Goal: Transaction & Acquisition: Purchase product/service

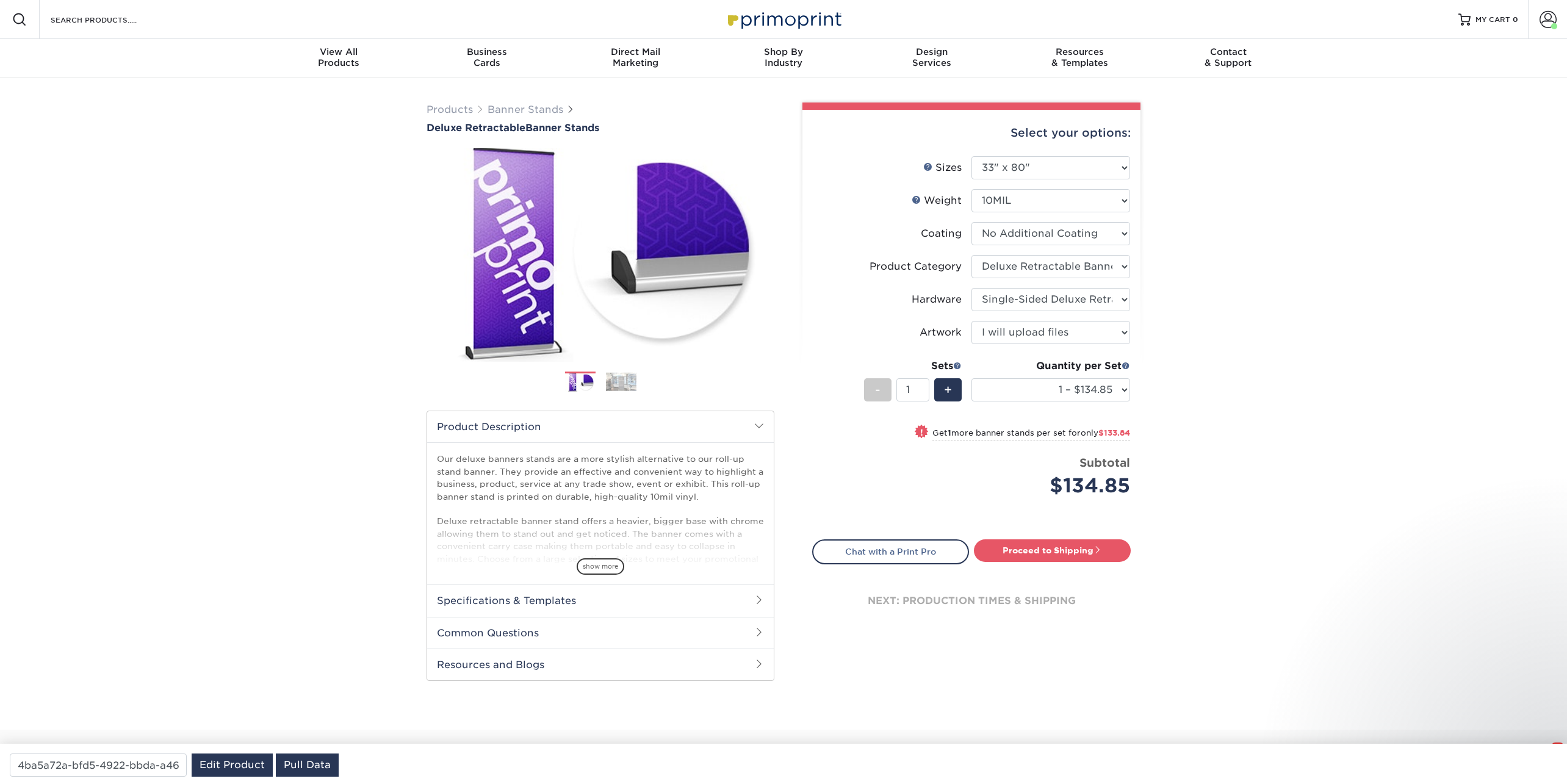
select select "33.00x80.00"
select select "deb82e1f-94dd-4fc2-adc3-95272b6b1220"
select select "8f8ed3c6-8570-4dec-a260-1d9d29af8a30"
select select "upload"
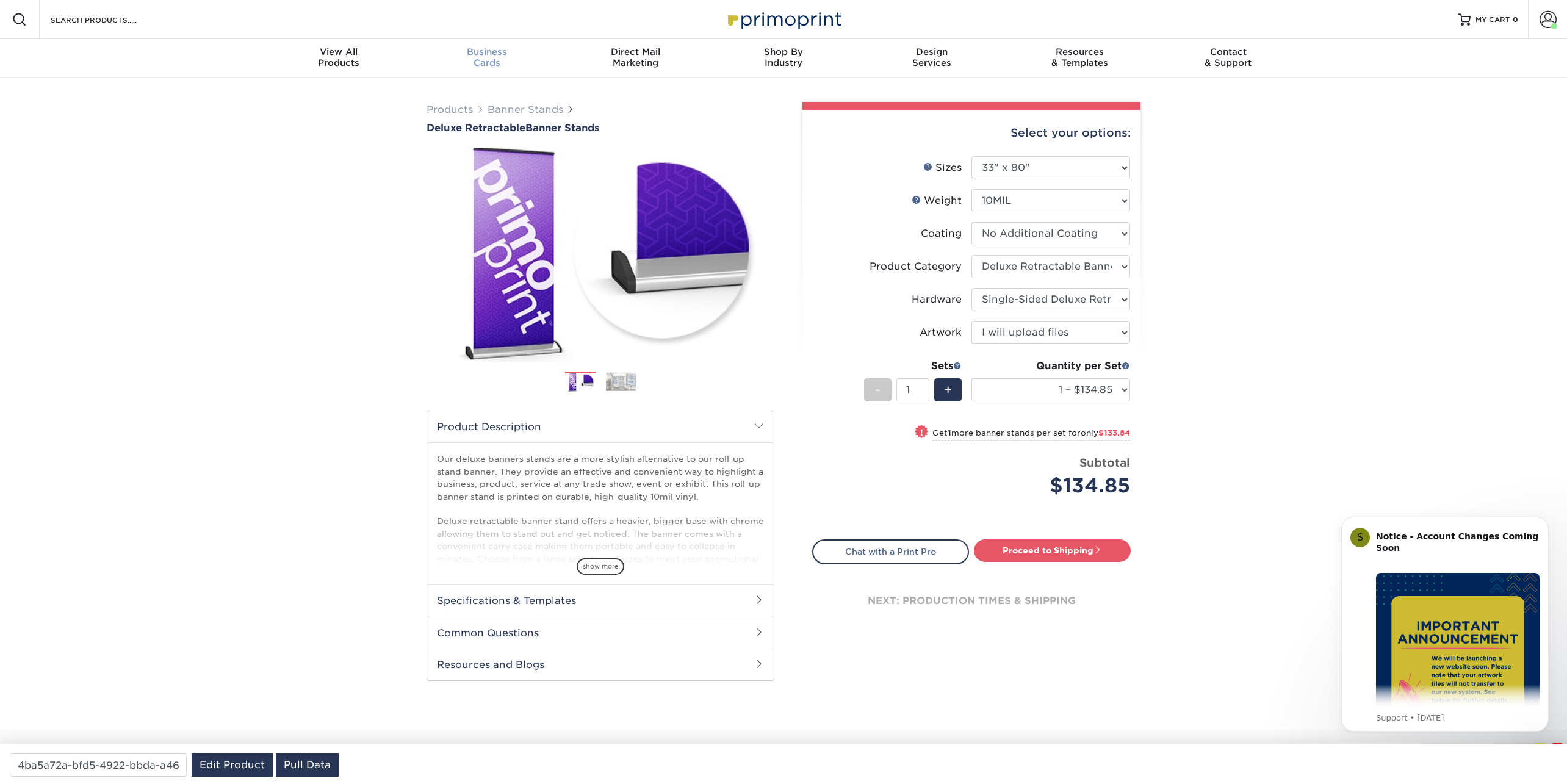
click at [486, 55] on span "Business" at bounding box center [486, 52] width 148 height 11
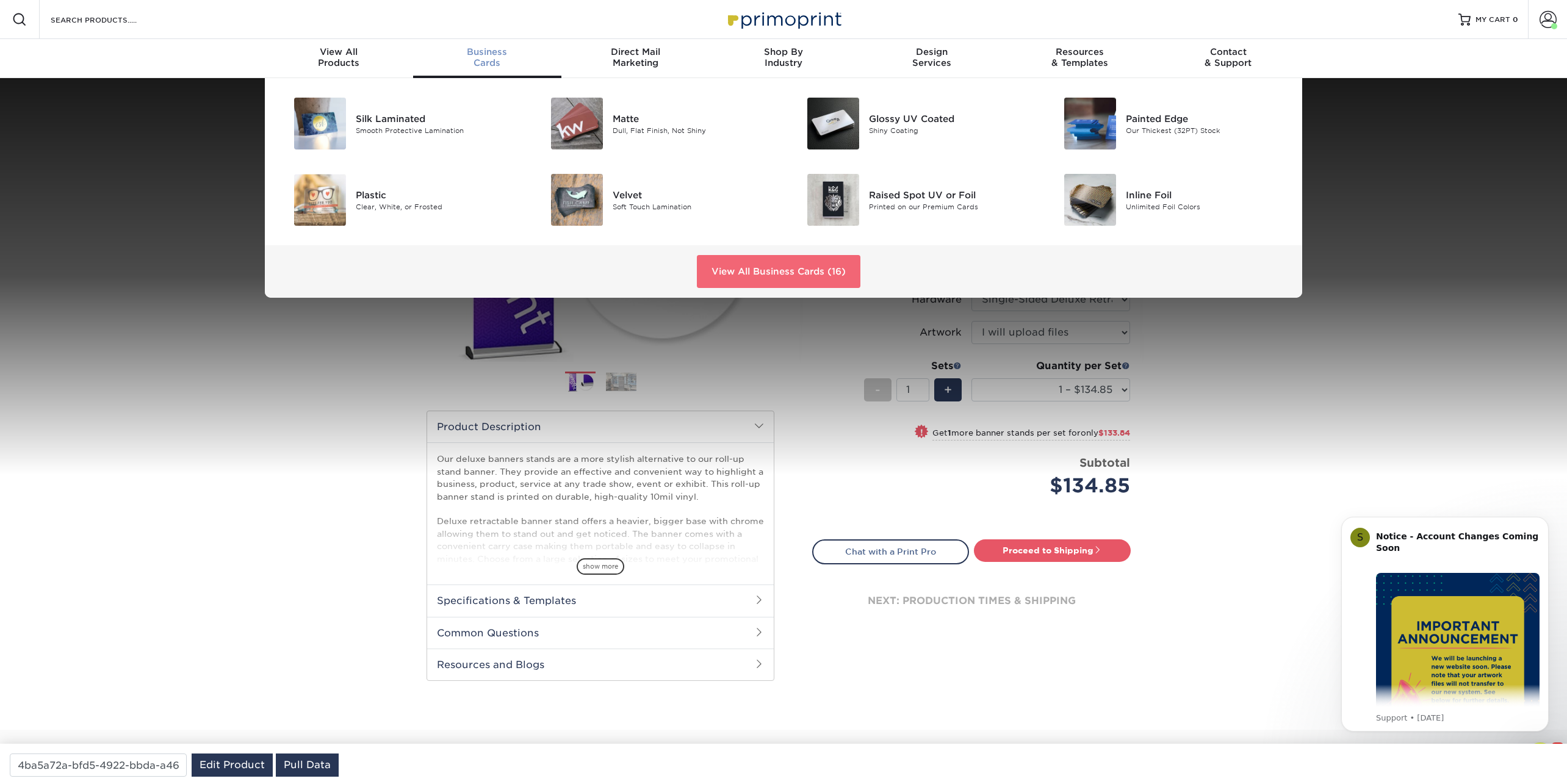
click at [796, 271] on link "View All Business Cards (16)" at bounding box center [778, 272] width 164 height 33
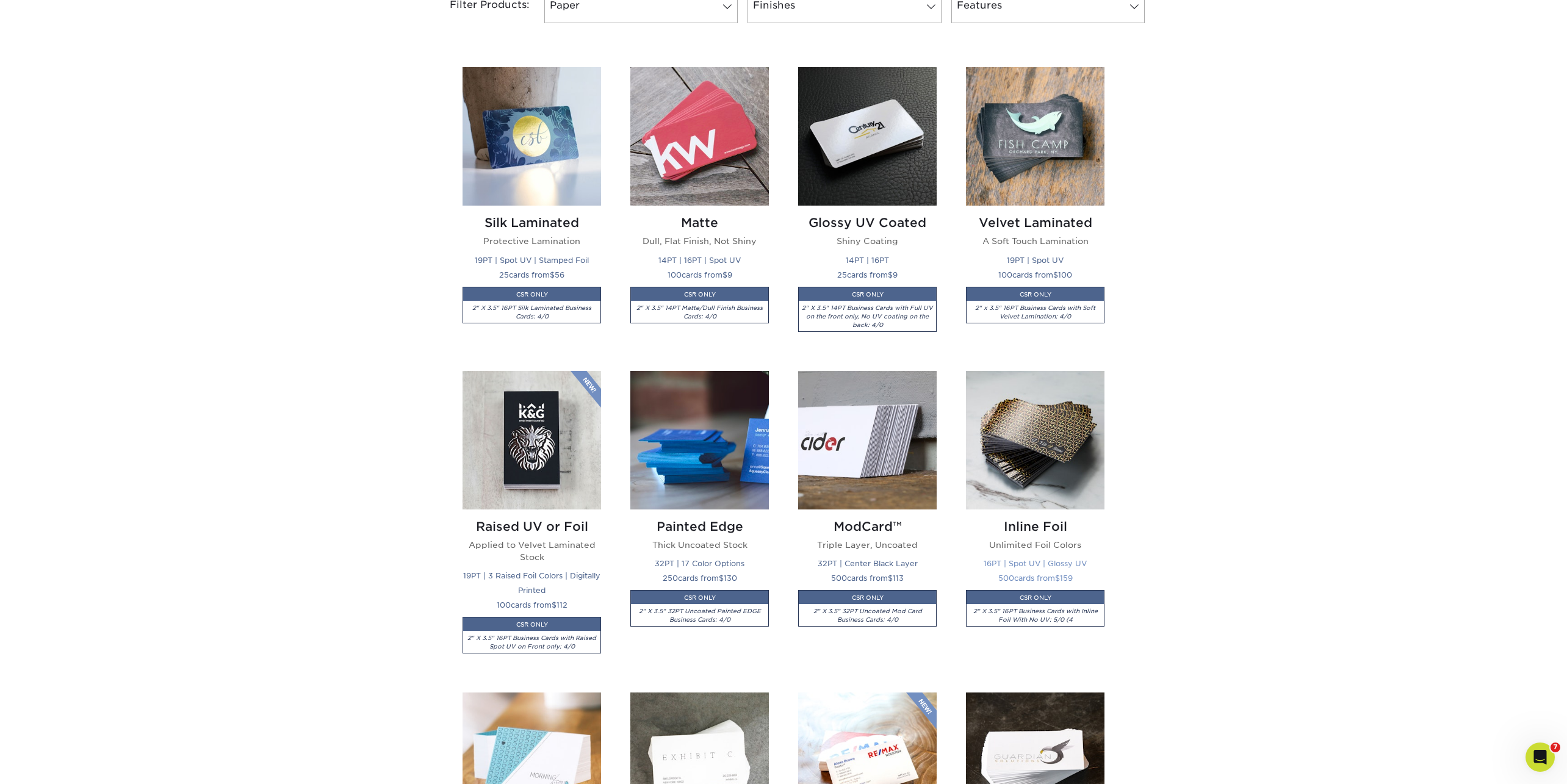
click at [1042, 455] on img at bounding box center [1035, 440] width 138 height 138
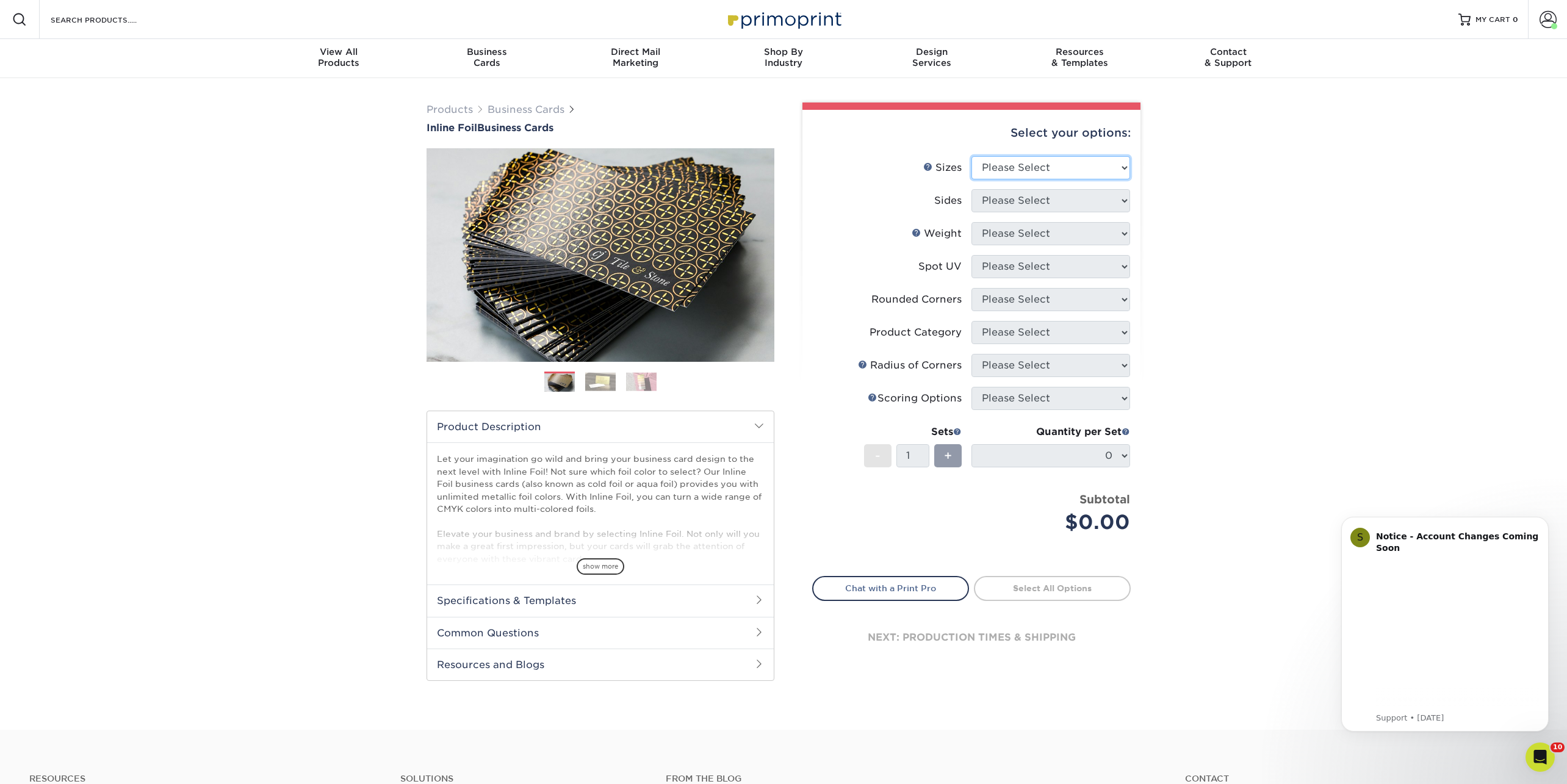
click at [1046, 166] on select "Please Select 1.5" x 3.5" - Mini 1.75" x 3.5" - Mini 2" x 2" - Square 2" x 3" -…" at bounding box center [1051, 167] width 159 height 23
select select "2.00x3.50"
click at [972, 156] on select "Please Select 1.5" x 3.5" - Mini 1.75" x 3.5" - Mini 2" x 2" - Square 2" x 3" -…" at bounding box center [1051, 167] width 159 height 23
click at [1002, 201] on select "Please Select Print Both Sides - Foil Back Only Print Both Sides - Foil Both Si…" at bounding box center [1051, 201] width 159 height 23
select select "34527644-b4fd-4ffb-9092-1318eefcd9d9"
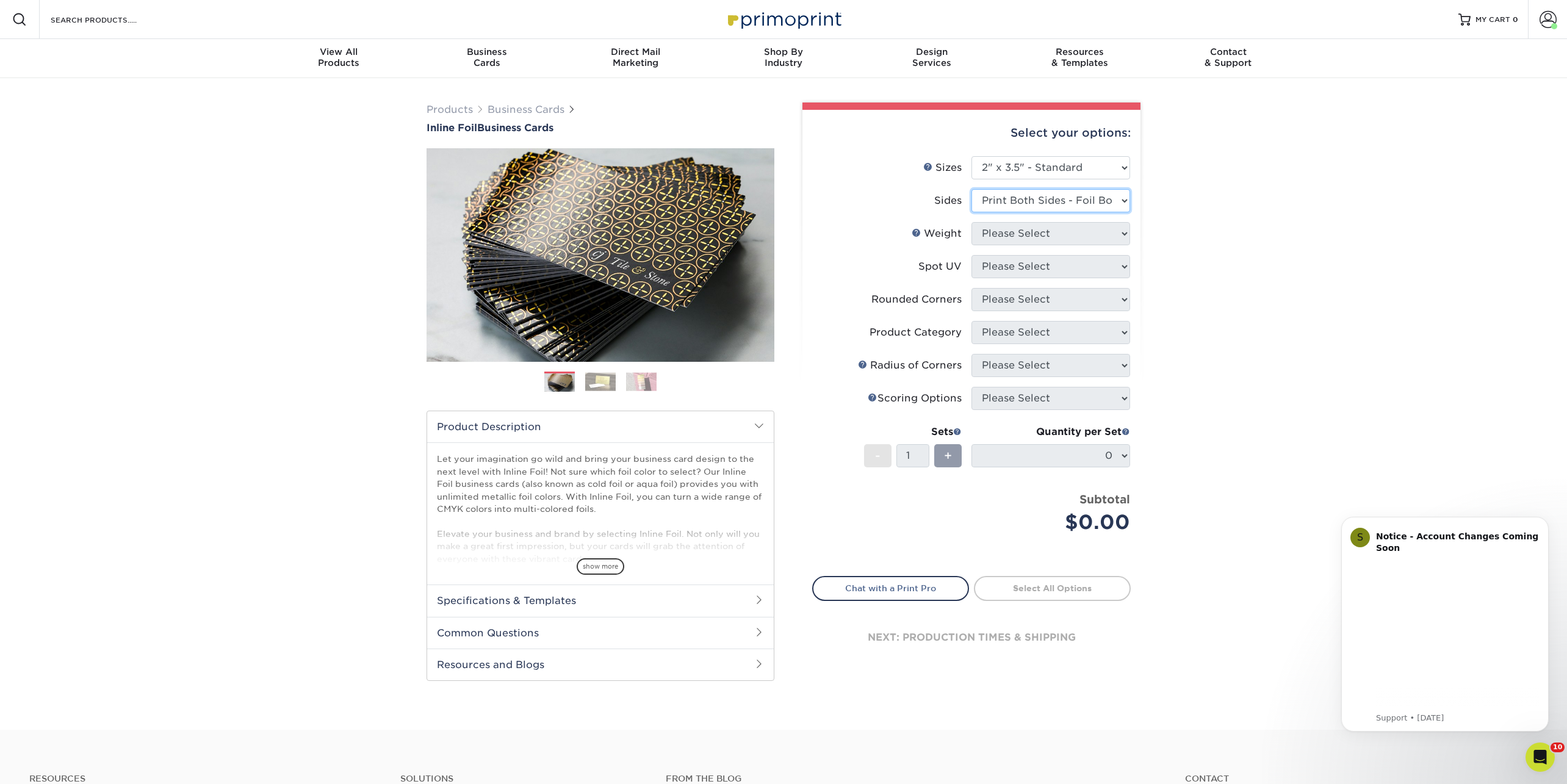
click at [972, 189] on select "Please Select Print Both Sides - Foil Back Only Print Both Sides - Foil Both Si…" at bounding box center [1051, 201] width 159 height 23
click at [998, 237] on select "Please Select 16PT" at bounding box center [1051, 233] width 159 height 23
select select "16PT"
click at [972, 222] on select "Please Select 16PT" at bounding box center [1051, 233] width 159 height 23
click at [1006, 265] on select "Please Select No Spot UV Front and Back (Both Sides) Front Only Back Only" at bounding box center [1051, 266] width 159 height 23
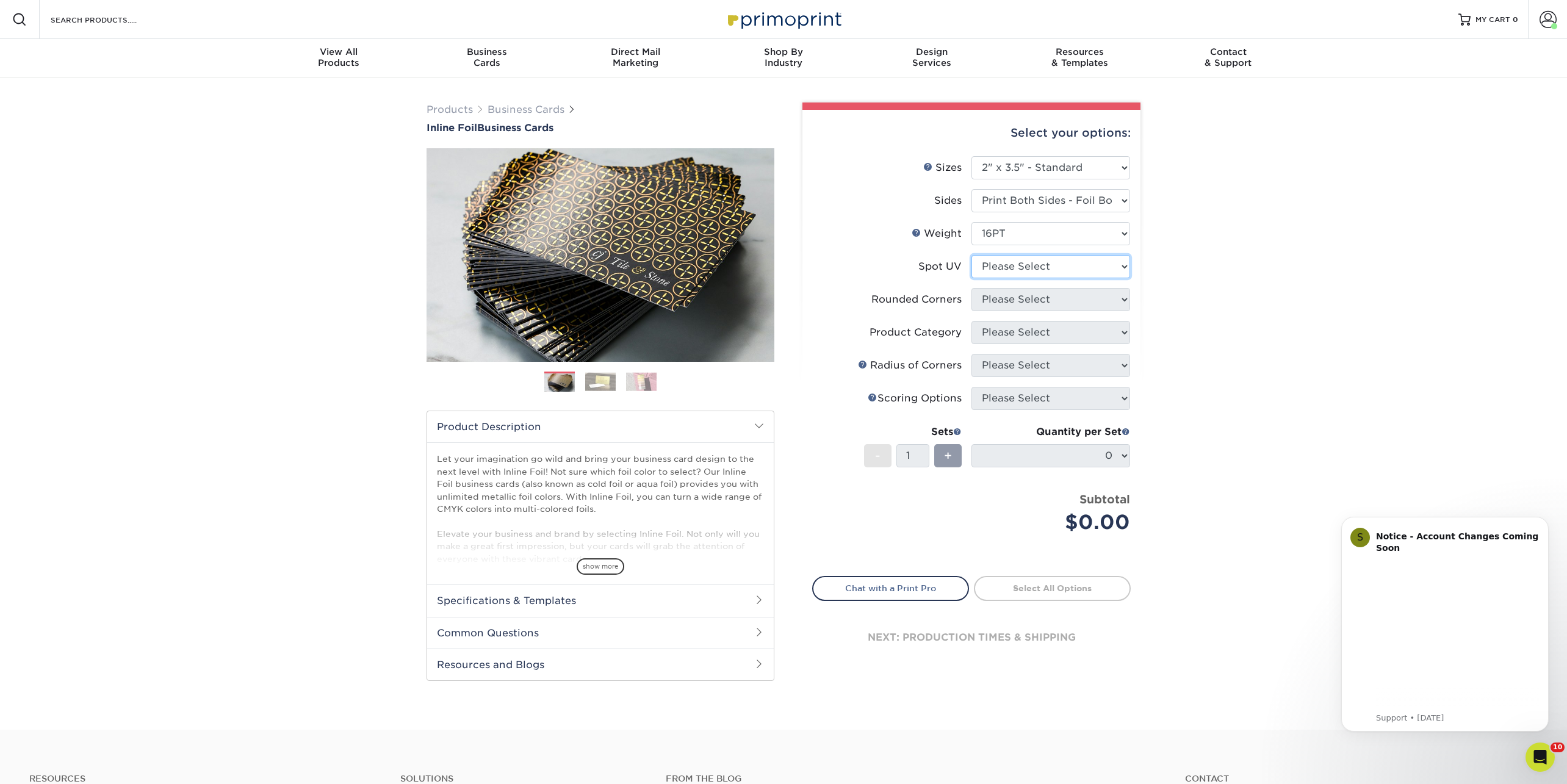
select select "0"
click at [972, 255] on select "Please Select No Spot UV Front and Back (Both Sides) Front Only Back Only" at bounding box center [1051, 266] width 159 height 23
click at [1010, 294] on select "Please Select Yes - Round 2 Corners Yes - Round 4 Corners No" at bounding box center [1051, 300] width 159 height 23
select select "0"
click at [972, 288] on select "Please Select Yes - Round 2 Corners Yes - Round 4 Corners No" at bounding box center [1051, 300] width 159 height 23
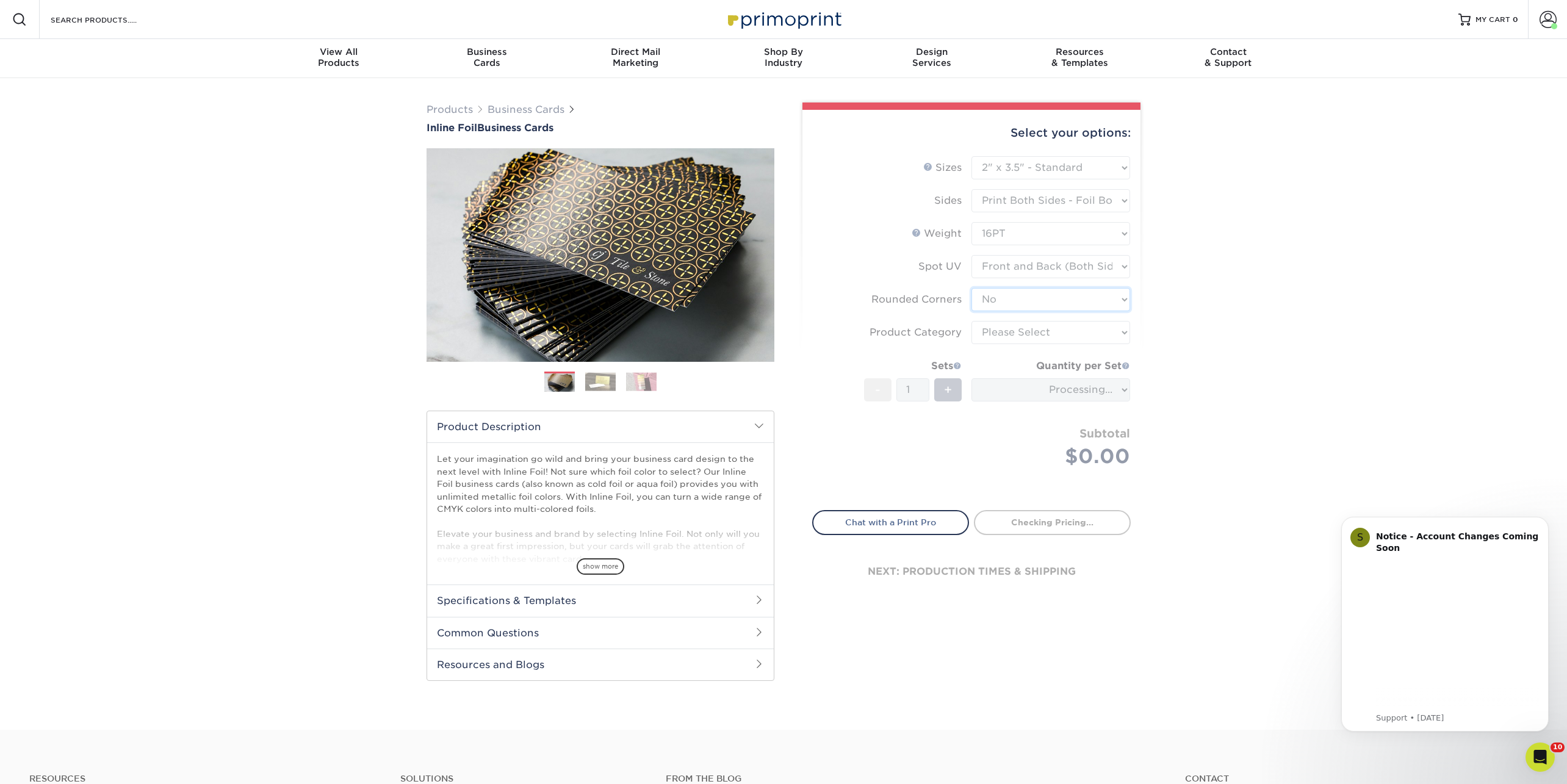
type input "60756f21-a58c-4650-aab0-abae4eeebf4d"
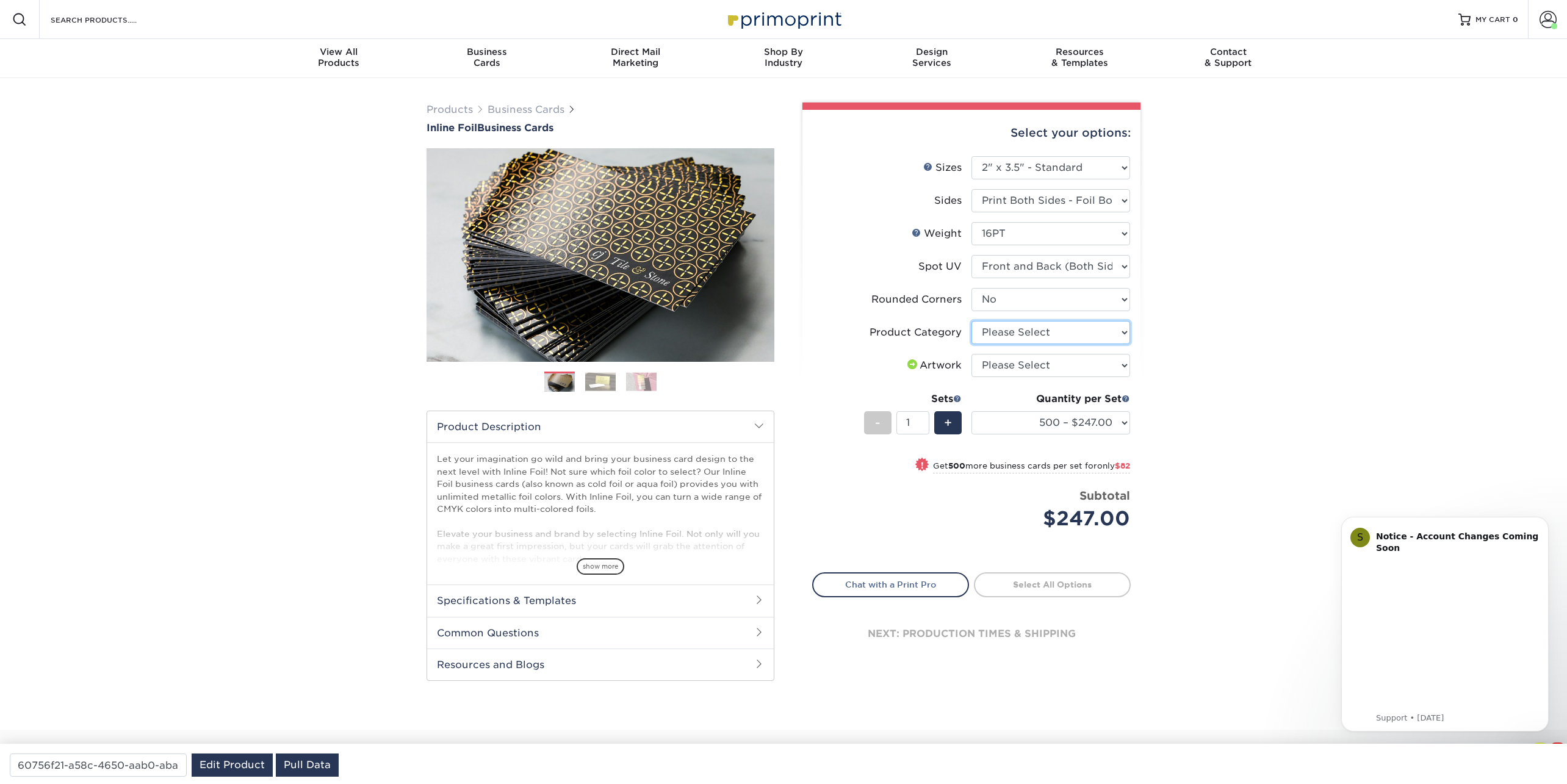
click at [1028, 333] on select "Please Select Business Cards" at bounding box center [1051, 332] width 159 height 23
select select "3b5148f1-0588-4f88-a218-97bcfdce65c1"
click at [972, 321] on select "Please Select Business Cards" at bounding box center [1051, 332] width 159 height 23
click at [1020, 367] on select "Please Select I will upload files I need a design - $100" at bounding box center [1051, 365] width 159 height 23
select select "upload"
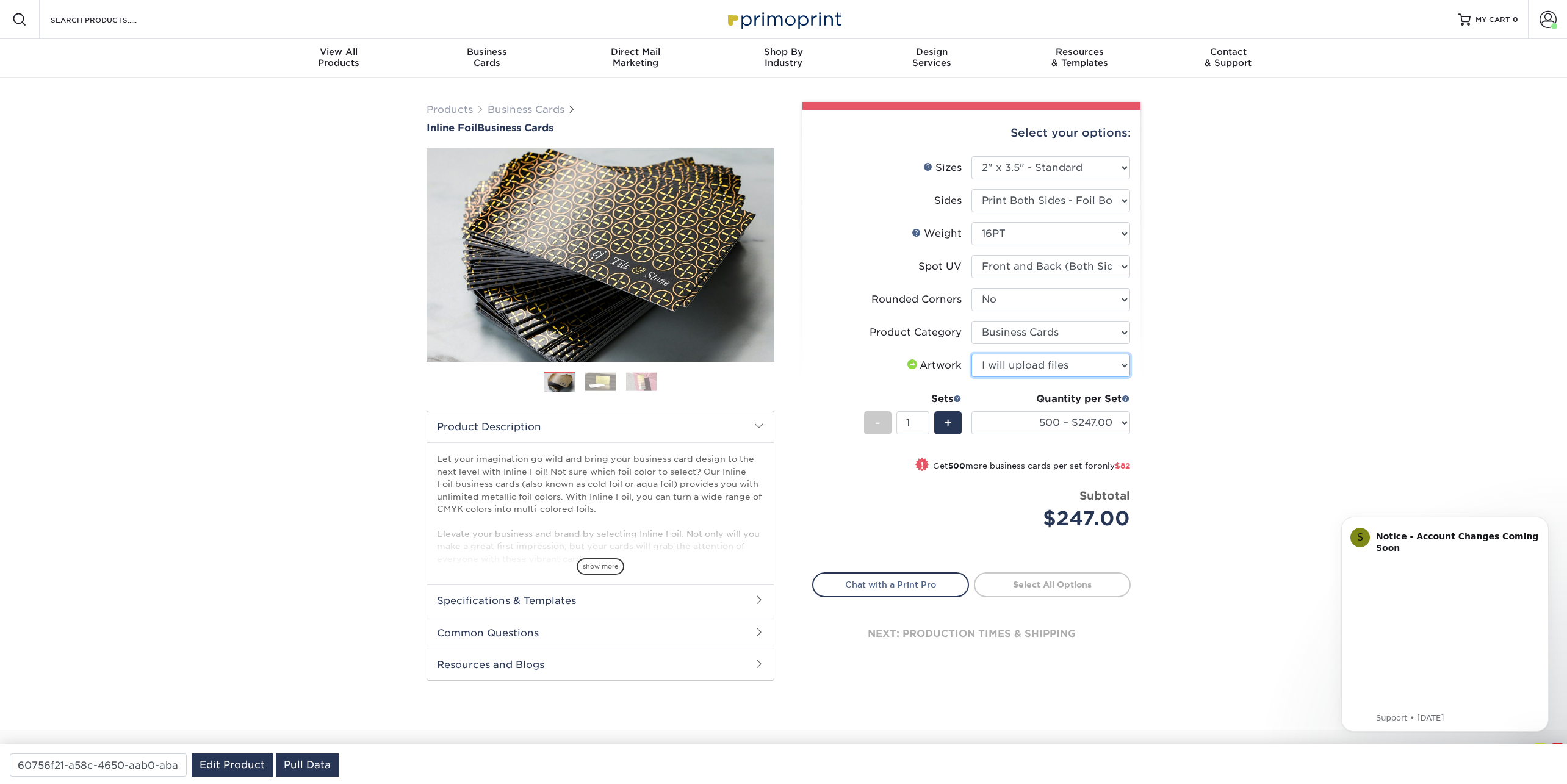
click at [972, 354] on select "Please Select I will upload files I need a design - $100" at bounding box center [1051, 365] width 159 height 23
